Goal: Contribute content

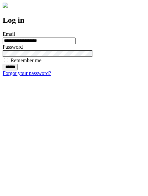
type input "**********"
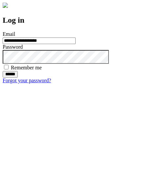
click at [18, 78] on input "******" at bounding box center [10, 74] width 15 height 7
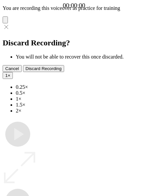
type input "**********"
